Goal: Task Accomplishment & Management: Complete application form

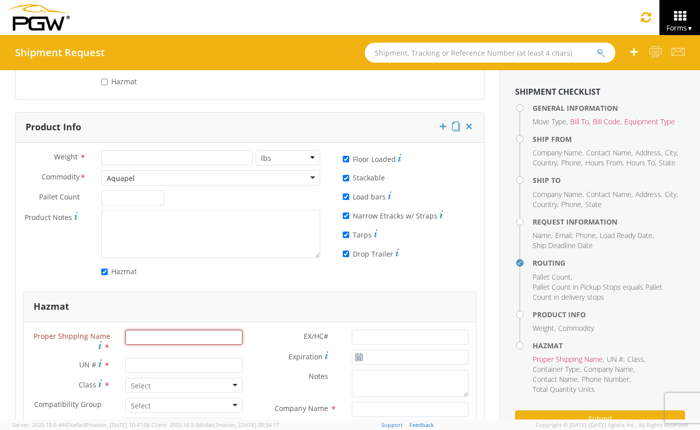
scroll to position [1091, 0]
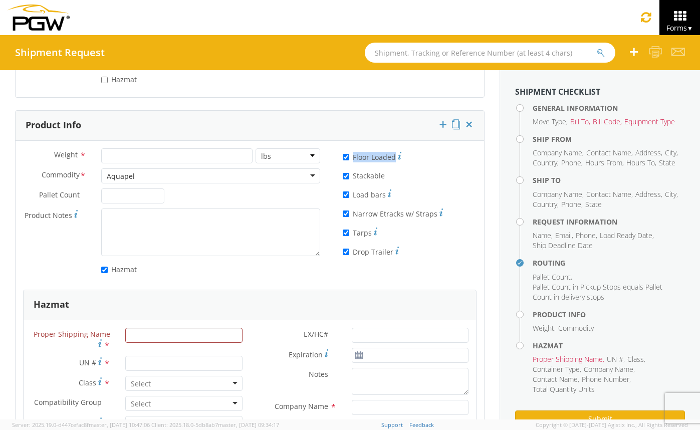
drag, startPoint x: 390, startPoint y: 158, endPoint x: 349, endPoint y: 159, distance: 41.1
click at [349, 159] on label "* Floor Loaded" at bounding box center [372, 156] width 59 height 12
copy label "Floor Loaded"
drag, startPoint x: 387, startPoint y: 251, endPoint x: 349, endPoint y: 252, distance: 38.1
click at [349, 252] on label "* Drop Trailer" at bounding box center [371, 251] width 56 height 12
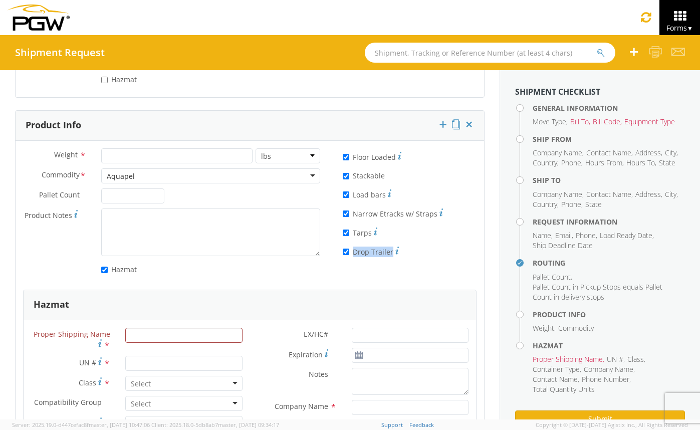
copy label "Drop Trailer"
drag, startPoint x: 366, startPoint y: 233, endPoint x: 347, endPoint y: 233, distance: 19.0
click at [347, 233] on label "* Tarps" at bounding box center [360, 232] width 35 height 12
copy label "Tarps"
drag, startPoint x: 431, startPoint y: 215, endPoint x: 348, endPoint y: 216, distance: 82.6
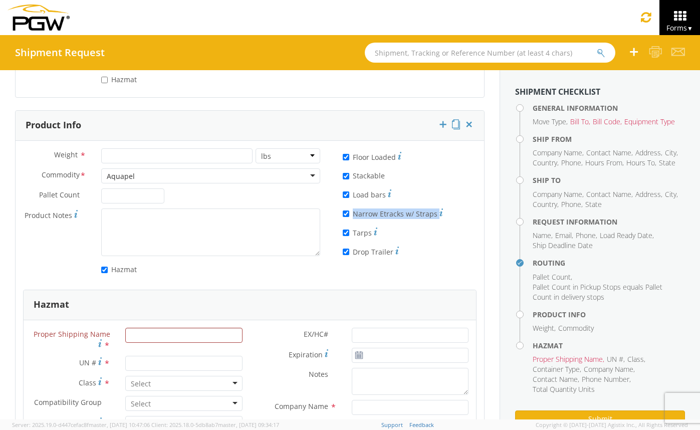
click at [348, 216] on label "* Narrow Etracks w/ Straps" at bounding box center [393, 213] width 100 height 12
copy label "Narrow Etracks w/ Straps"
drag, startPoint x: 381, startPoint y: 195, endPoint x: 348, endPoint y: 196, distance: 32.6
click at [348, 196] on label "* Load bars" at bounding box center [367, 194] width 49 height 12
copy label "Load bars"
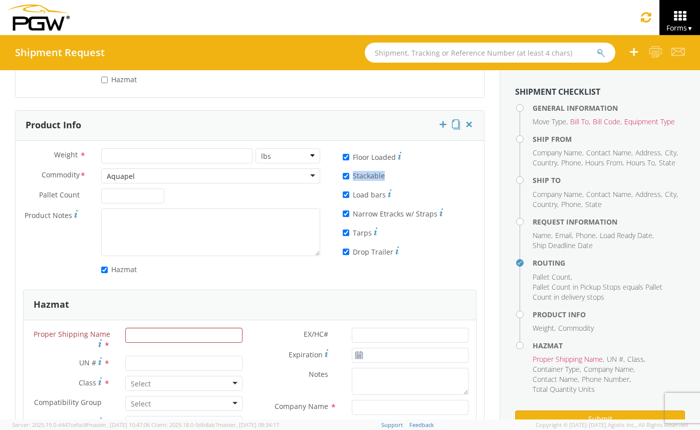
drag, startPoint x: 379, startPoint y: 175, endPoint x: 348, endPoint y: 177, distance: 31.1
click at [348, 177] on label "* Stackable" at bounding box center [365, 175] width 44 height 12
copy label "Stackable"
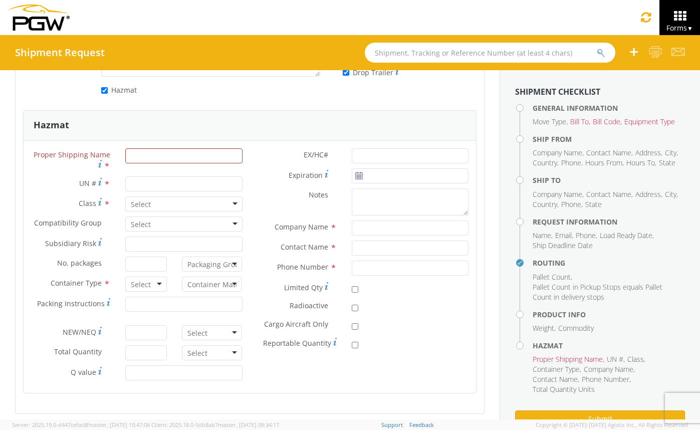
scroll to position [1277, 0]
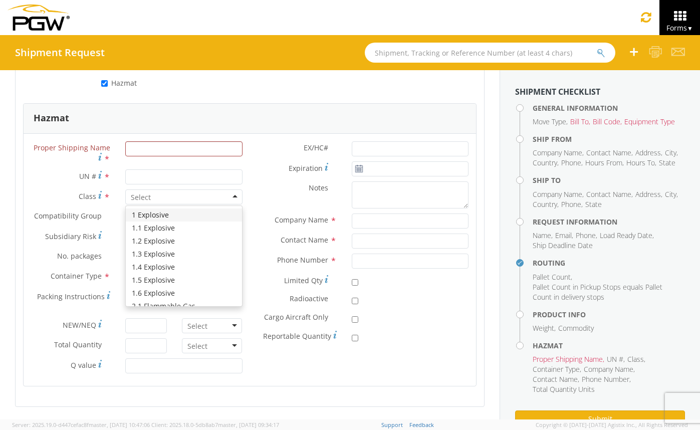
click at [211, 201] on div at bounding box center [183, 196] width 117 height 15
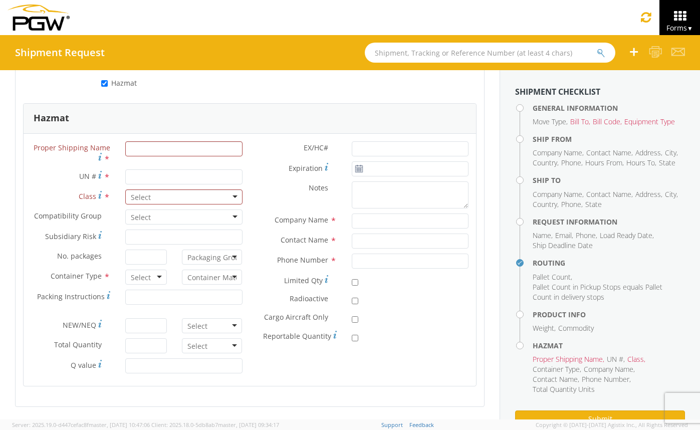
click at [254, 164] on label "Expiration *" at bounding box center [297, 168] width 94 height 14
click at [352, 164] on input "Expiration *" at bounding box center [410, 168] width 117 height 15
type input "[DATE]"
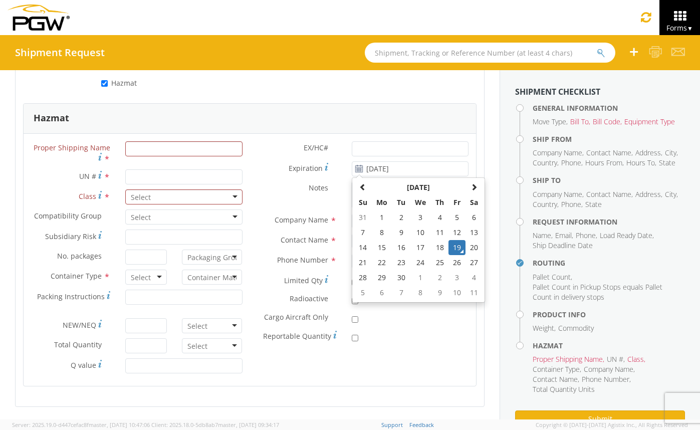
click at [62, 191] on label "Class *" at bounding box center [71, 196] width 94 height 14
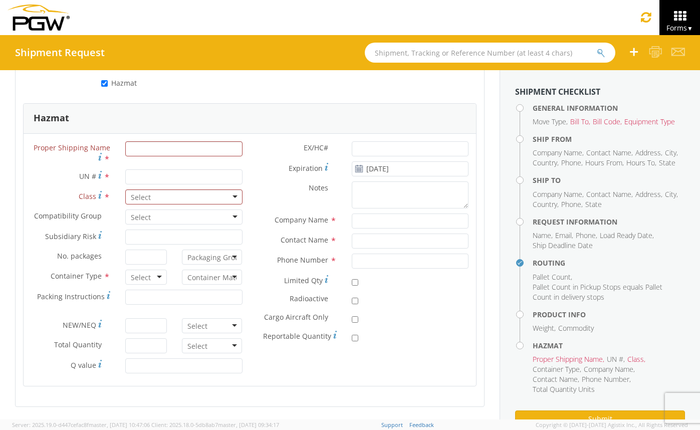
drag, startPoint x: 110, startPoint y: 148, endPoint x: 32, endPoint y: 149, distance: 78.1
click at [32, 149] on label "Proper Shipping Name *" at bounding box center [71, 153] width 94 height 24
copy span "Proper Shipping Name"
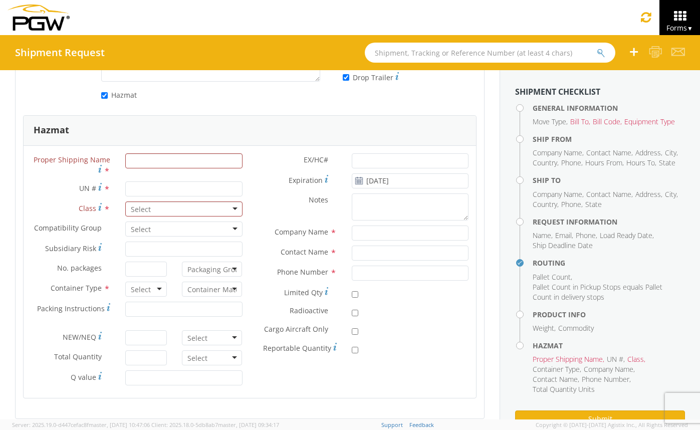
scroll to position [1266, 0]
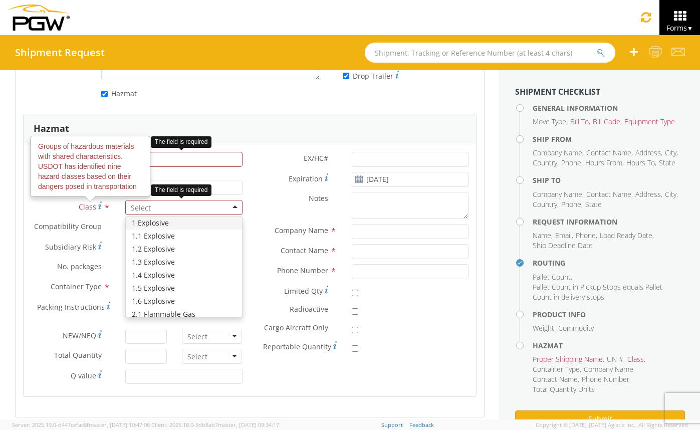
click at [142, 207] on input "select-one" at bounding box center [142, 208] width 22 height 10
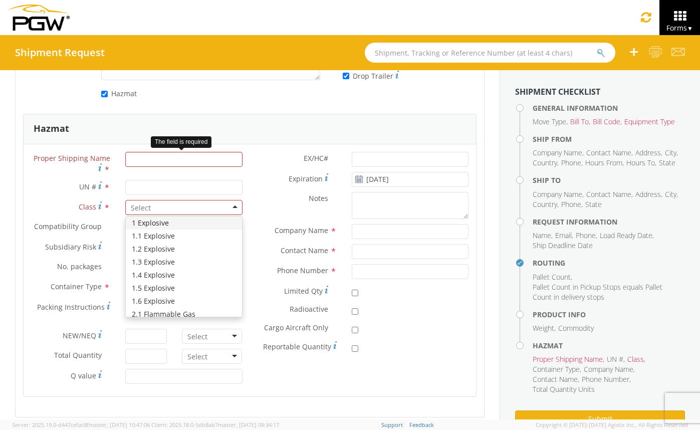
click at [255, 206] on div "Notes *" at bounding box center [363, 206] width 226 height 28
